Goal: Find specific page/section: Find specific page/section

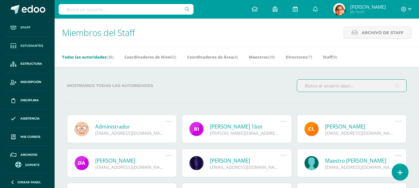
click at [30, 46] on span "Estudiantes" at bounding box center [31, 45] width 23 height 5
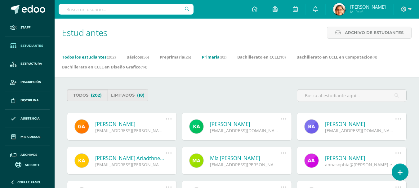
click at [213, 58] on link "Primaria (92)" at bounding box center [214, 57] width 25 height 10
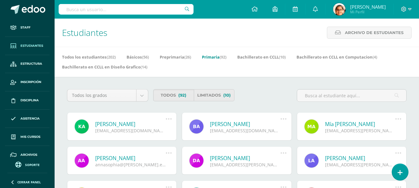
click at [105, 105] on div "Todos los grados Todos los grados Primero Segundo Tercero Cuarto Quinto Sexto" at bounding box center [108, 97] width 86 height 17
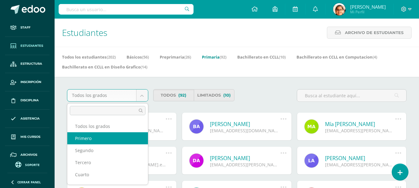
select select "33"
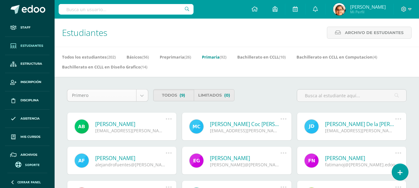
click at [116, 92] on body "Staff Estudiantes Estructura Inscripción Disciplina Asistencia Mis cursos Archi…" at bounding box center [209, 121] width 419 height 243
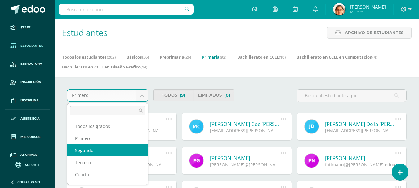
select select "34"
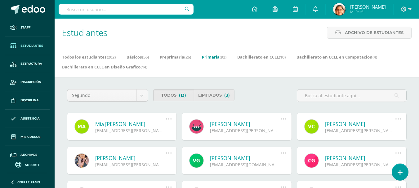
scroll to position [52, 0]
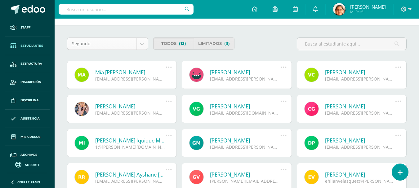
click at [119, 40] on body "Staff Estudiantes Estructura Inscripción Disciplina Asistencia Mis cursos Archi…" at bounding box center [209, 104] width 419 height 312
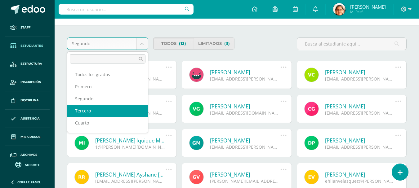
select select "35"
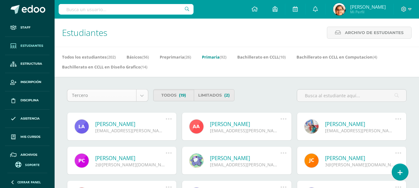
click at [114, 93] on body "Staff Estudiantes Estructura Inscripción Disciplina Asistencia Mis cursos Archi…" at bounding box center [209, 190] width 419 height 380
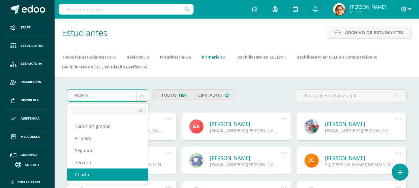
select select "36"
click at [109, 99] on body "Staff Estudiantes Estructura Inscripción Disciplina Asistencia Mis cursos Archi…" at bounding box center [209, 190] width 419 height 380
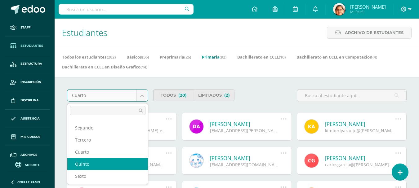
select select "37"
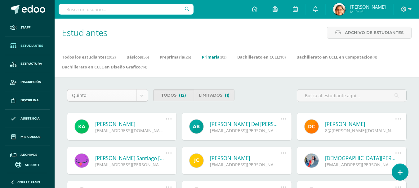
click at [125, 98] on body "Staff Estudiantes Estructura Inscripción Disciplina Asistencia Mis cursos Archi…" at bounding box center [209, 139] width 419 height 278
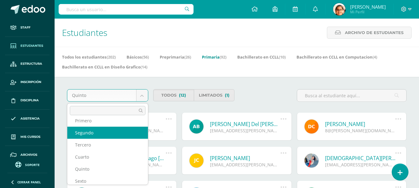
scroll to position [23, 0]
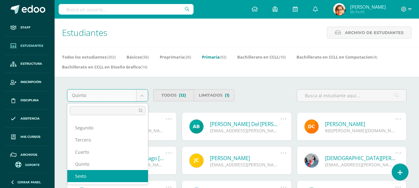
select select "38"
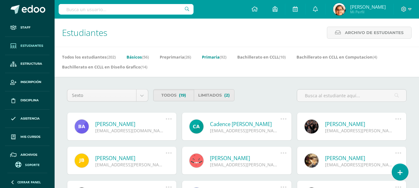
click at [138, 58] on link "Básicos (56)" at bounding box center [138, 57] width 22 height 10
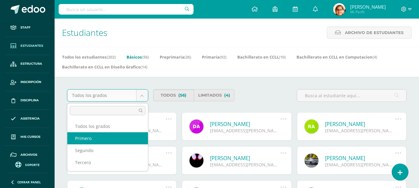
select select "39"
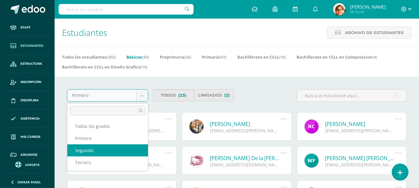
select select "40"
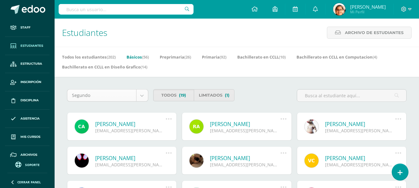
click at [127, 93] on body "Staff Estudiantes Estructura Inscripción Disciplina Asistencia Mis cursos Archi…" at bounding box center [209, 190] width 419 height 380
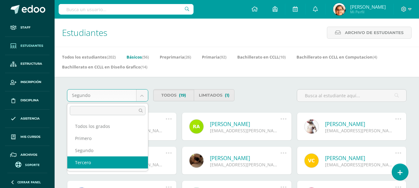
select select "41"
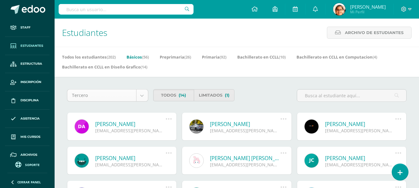
click at [134, 92] on body "Staff Estudiantes Estructura Inscripción Disciplina Asistencia Mis cursos Archi…" at bounding box center [209, 156] width 419 height 312
